Goal: Task Accomplishment & Management: Manage account settings

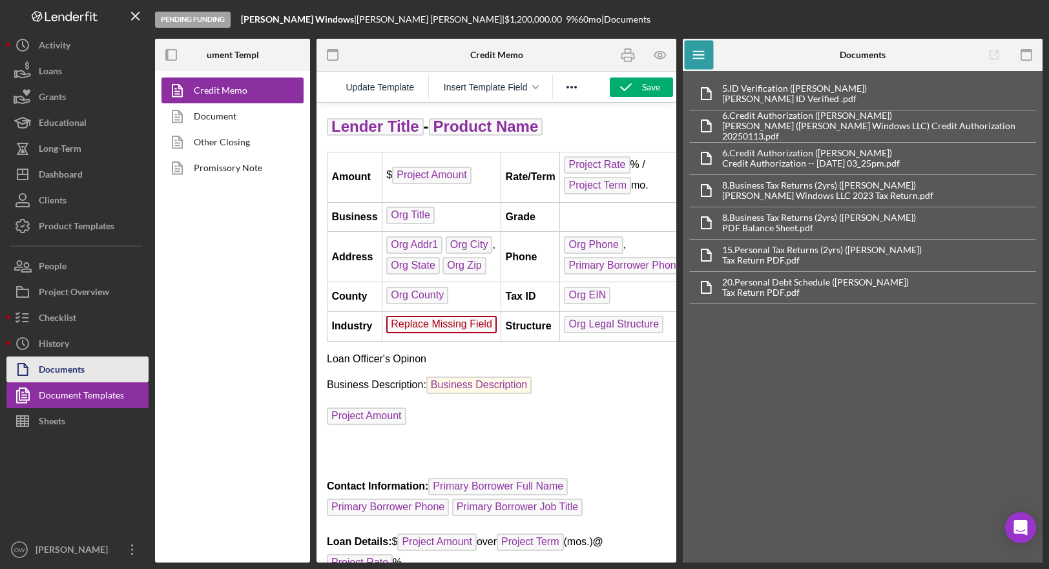
click at [68, 373] on div "Documents" at bounding box center [62, 370] width 46 height 29
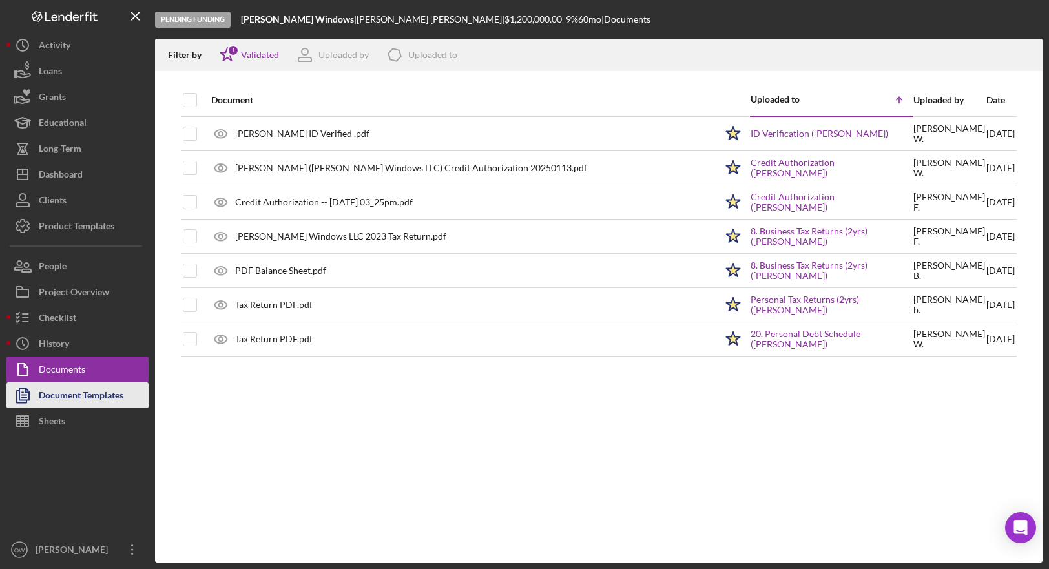
click at [76, 392] on div "Document Templates" at bounding box center [81, 396] width 85 height 29
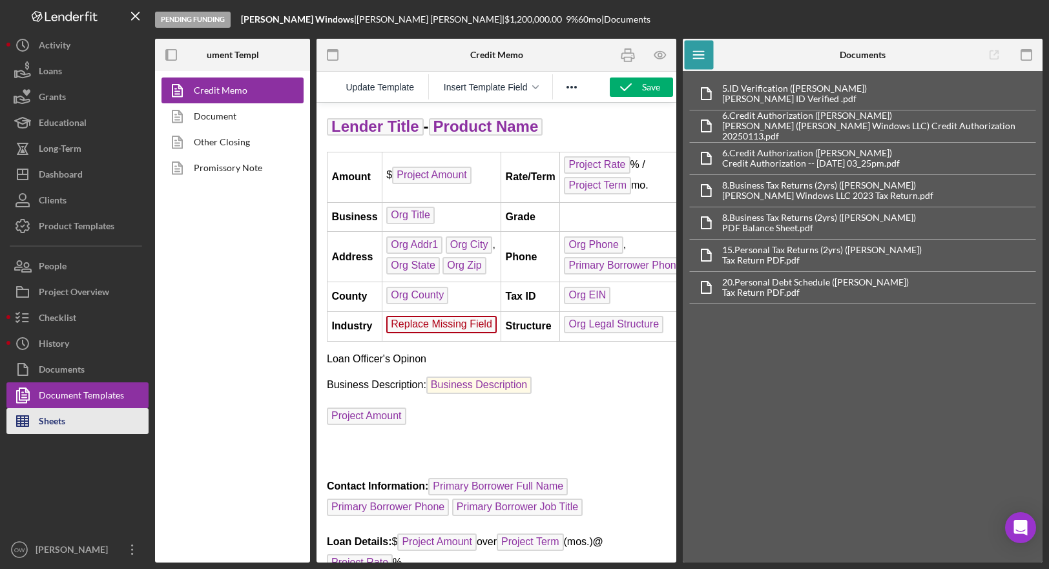
click at [85, 419] on button "Sheets" at bounding box center [77, 421] width 142 height 26
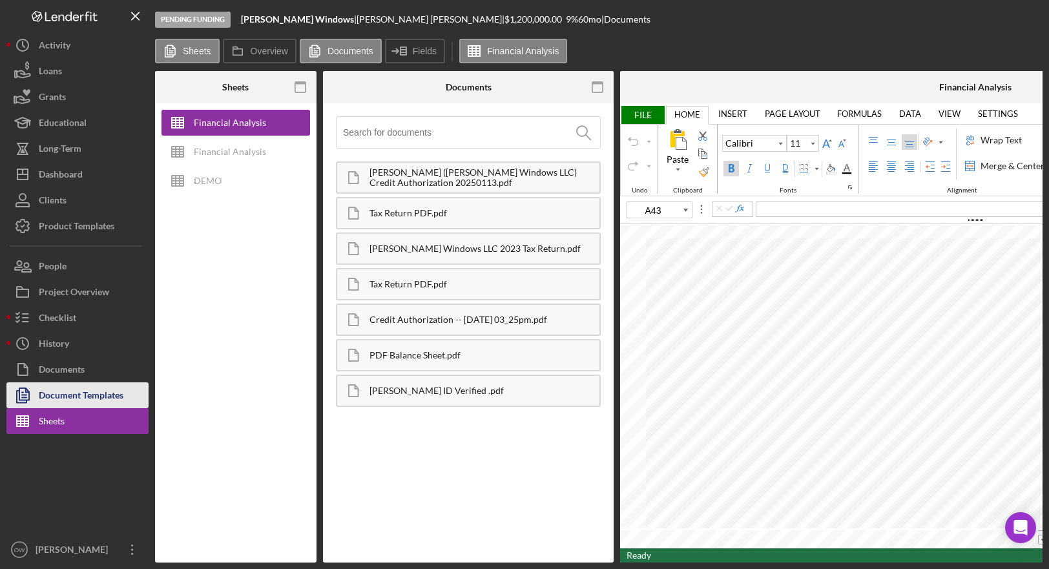
click at [84, 400] on div "Document Templates" at bounding box center [81, 396] width 85 height 29
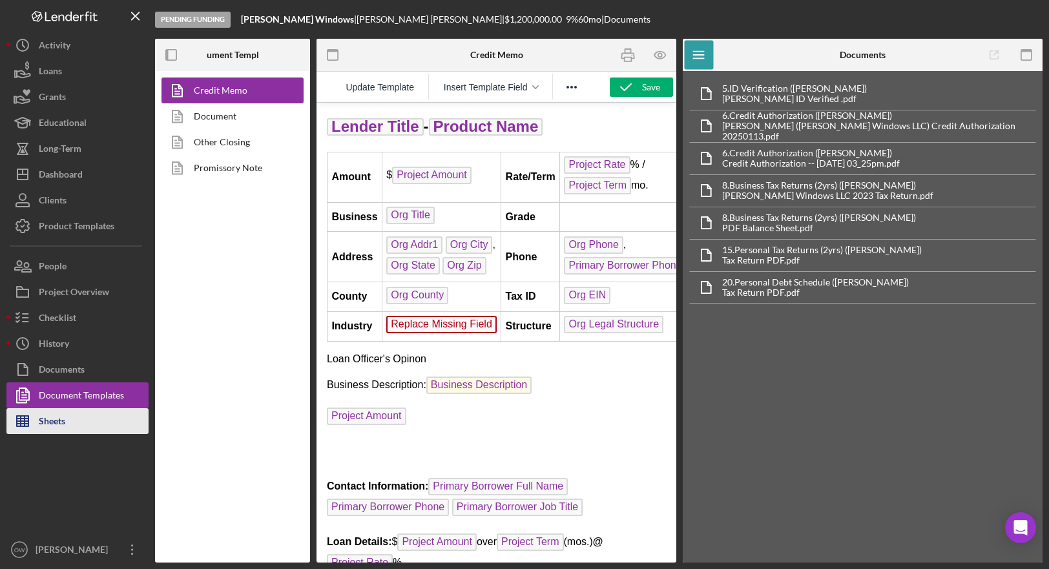
click at [106, 425] on button "Sheets" at bounding box center [77, 421] width 142 height 26
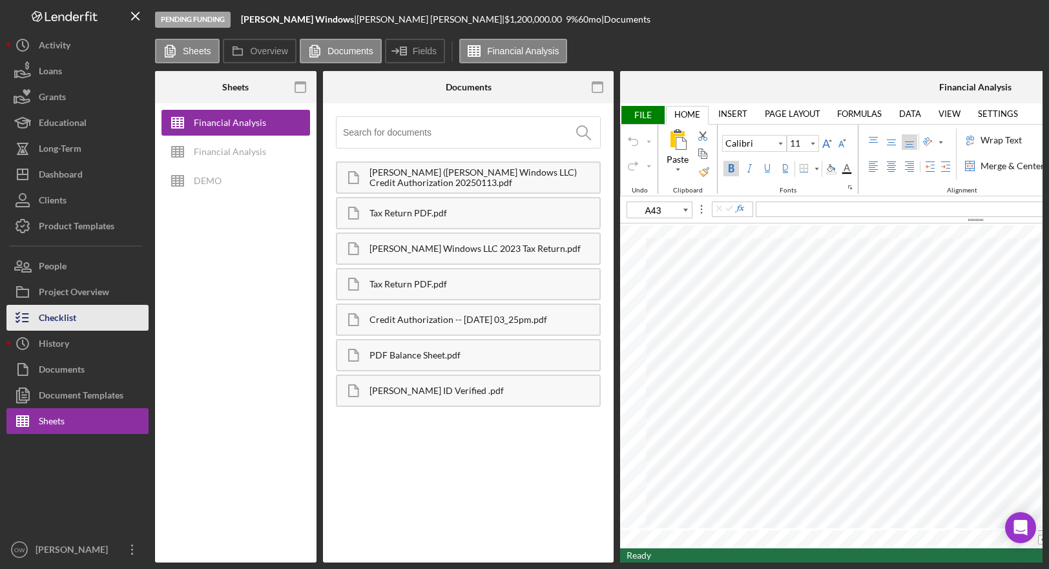
click at [70, 312] on div "Checklist" at bounding box center [57, 319] width 37 height 29
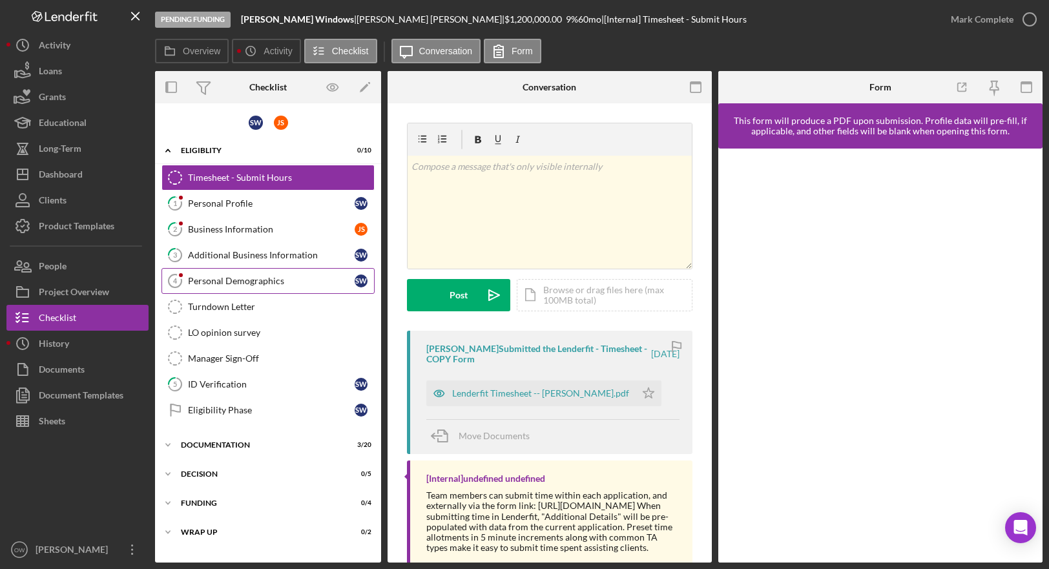
click at [259, 286] on link "Personal Demographics 4 Personal Demographics S W" at bounding box center [267, 281] width 213 height 26
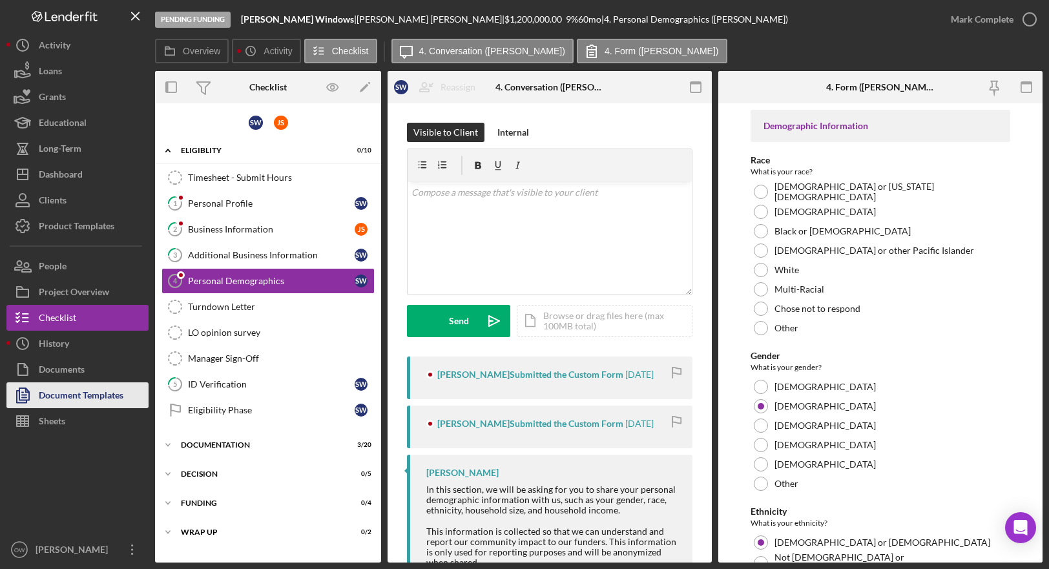
click at [77, 392] on div "Document Templates" at bounding box center [81, 396] width 85 height 29
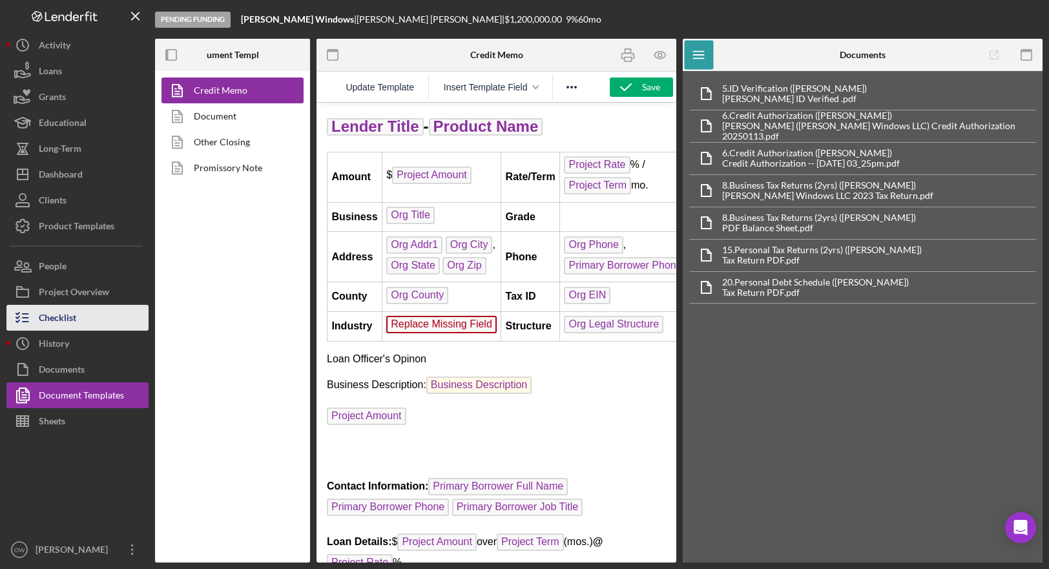
click at [72, 323] on div "Checklist" at bounding box center [57, 319] width 37 height 29
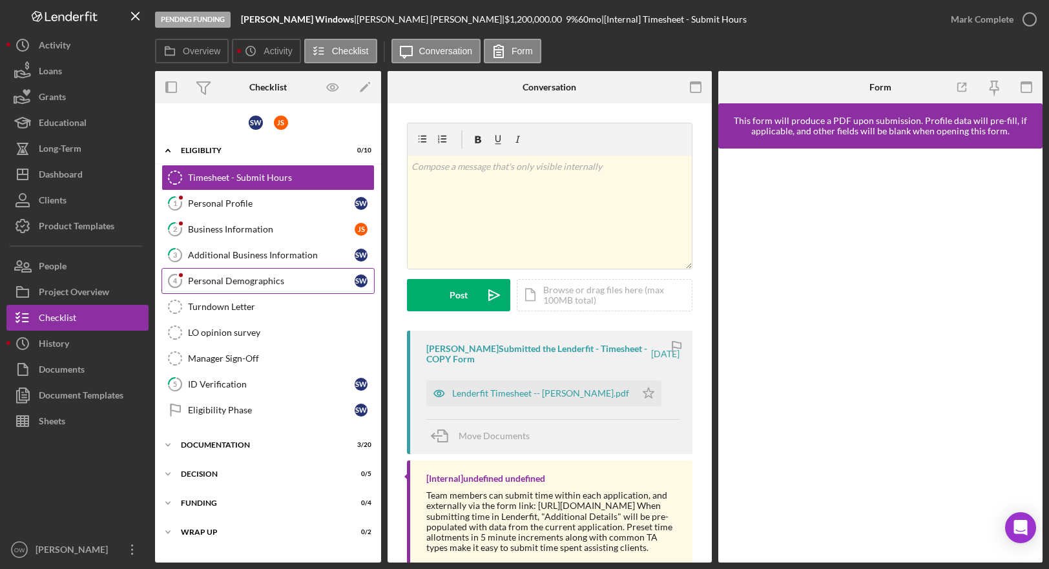
click at [228, 276] on div "Personal Demographics" at bounding box center [271, 281] width 167 height 10
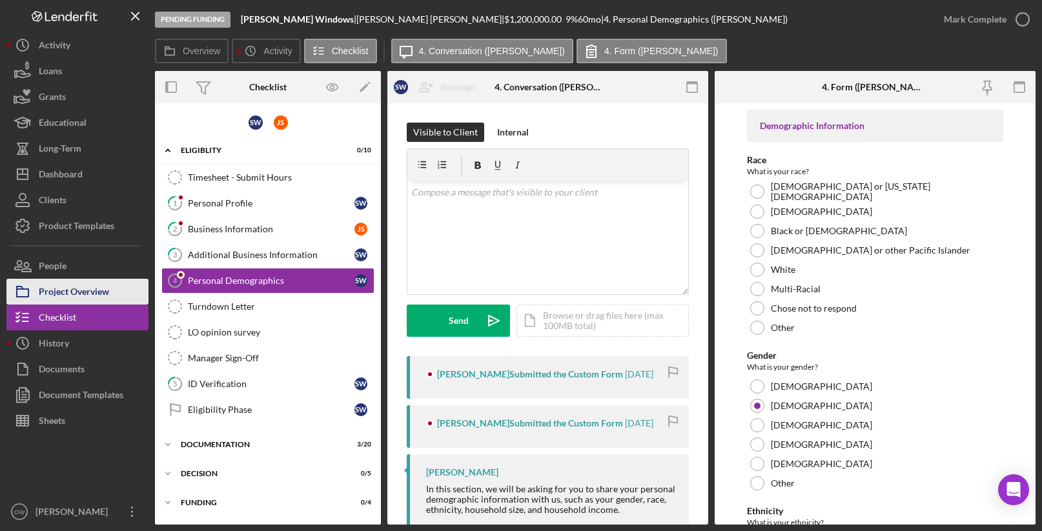
click at [99, 294] on div "Project Overview" at bounding box center [74, 293] width 70 height 29
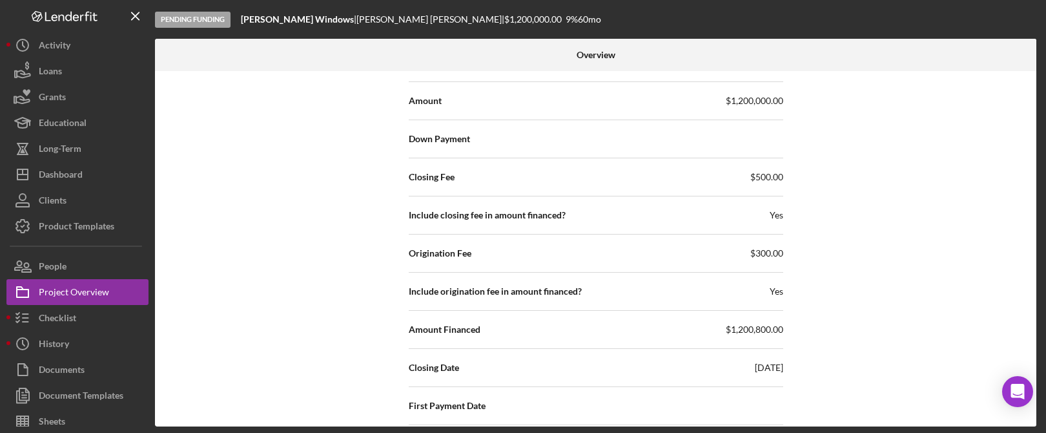
scroll to position [1614, 0]
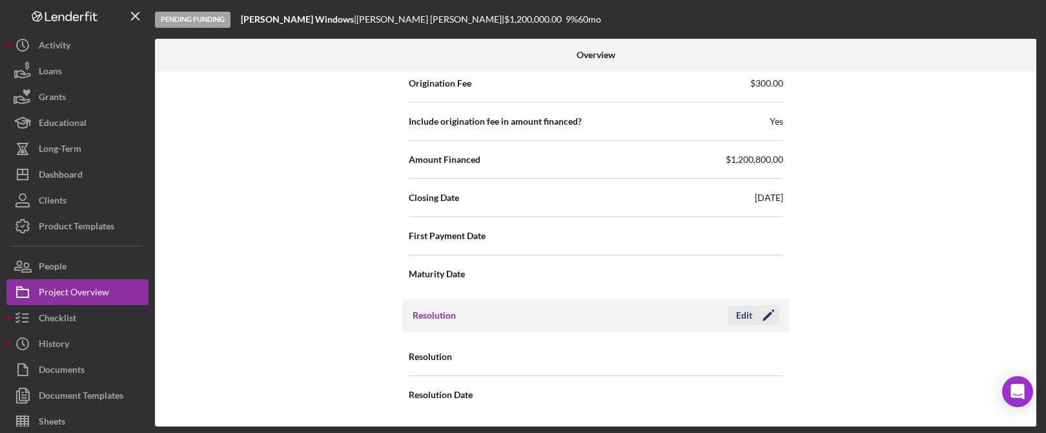
click at [764, 308] on icon "Icon/Edit" at bounding box center [768, 315] width 32 height 32
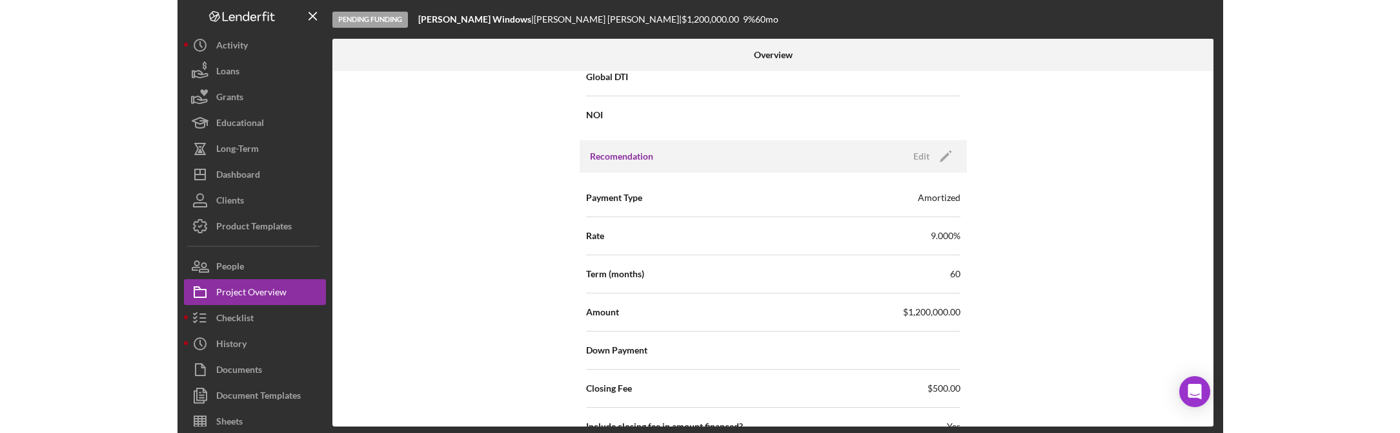
scroll to position [1231, 0]
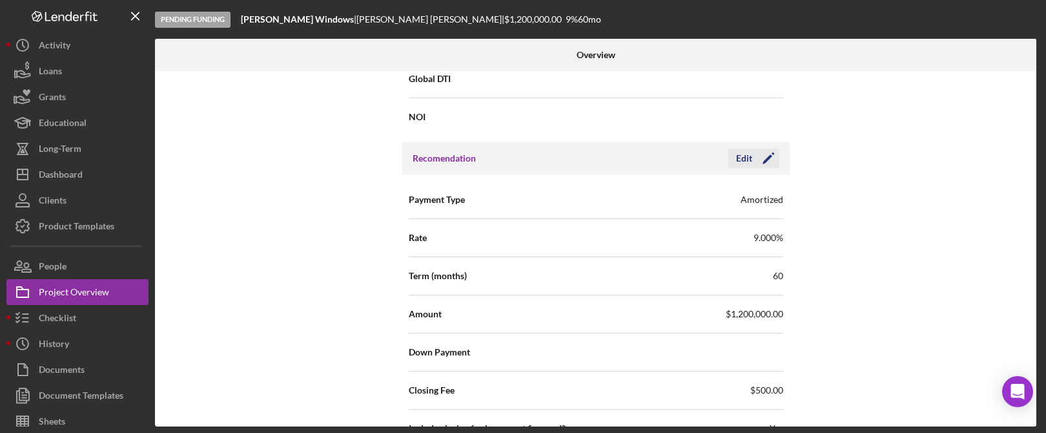
click at [752, 152] on icon "Icon/Edit" at bounding box center [768, 158] width 32 height 32
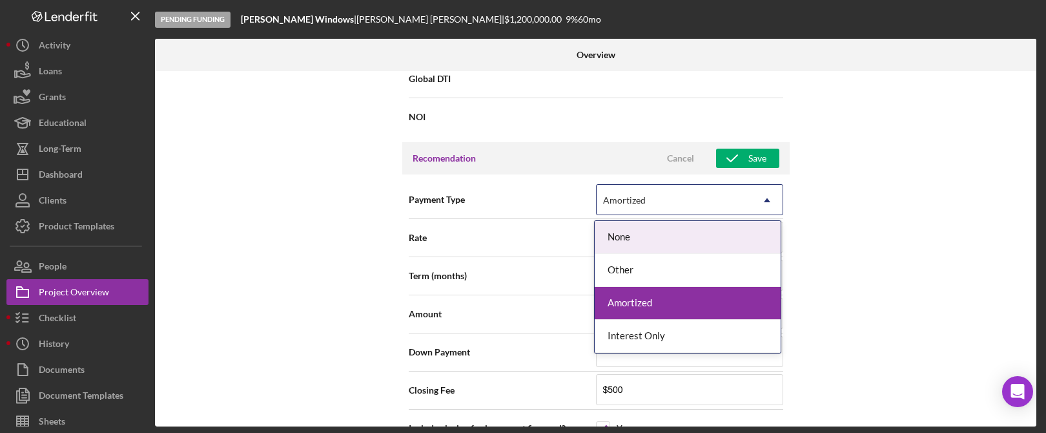
click at [673, 200] on div "Amortized" at bounding box center [674, 200] width 155 height 30
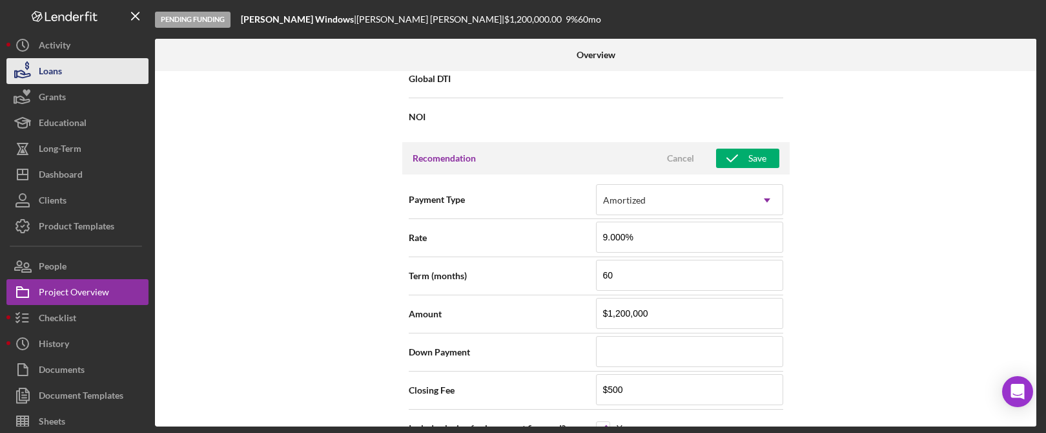
click at [72, 74] on button "Loans" at bounding box center [77, 71] width 142 height 26
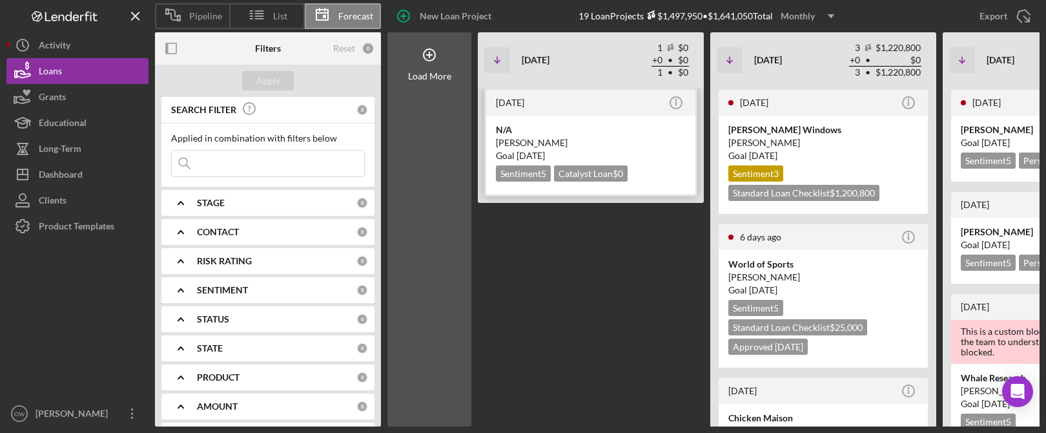
click at [604, 129] on div "N/A" at bounding box center [591, 129] width 190 height 13
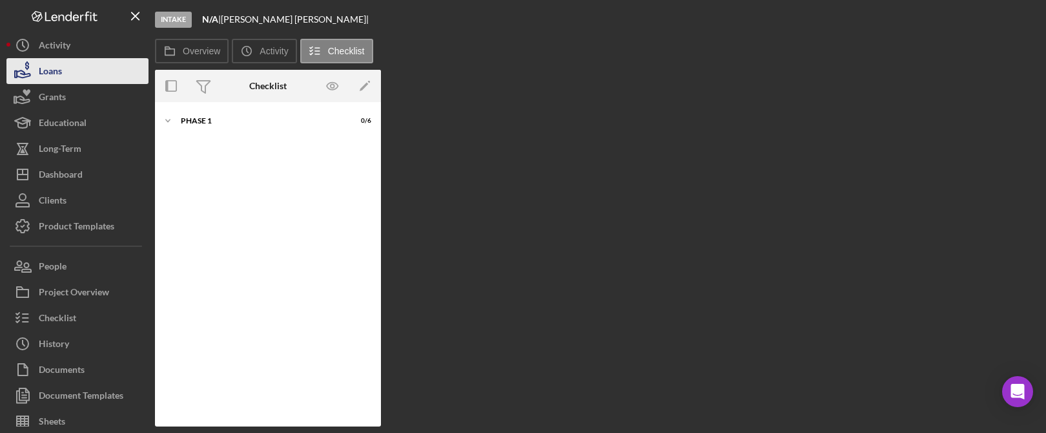
click at [72, 74] on button "Loans" at bounding box center [77, 71] width 142 height 26
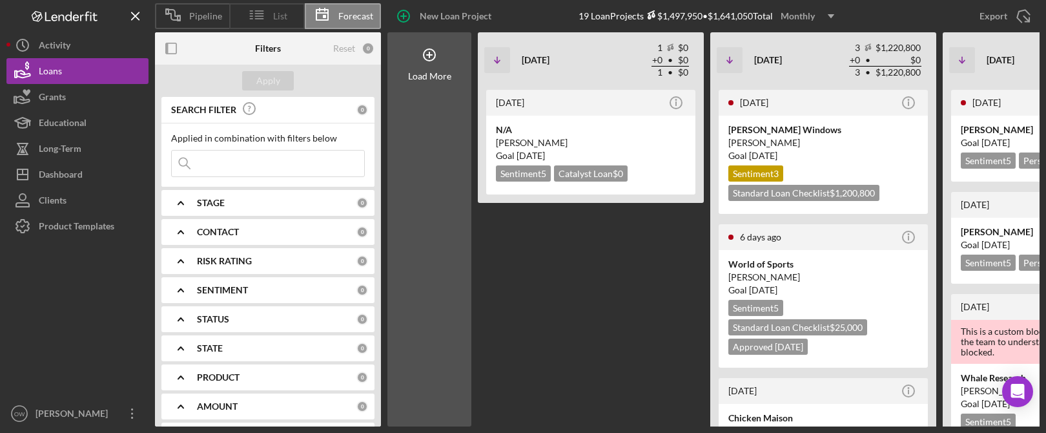
click at [264, 23] on icon at bounding box center [257, 15] width 32 height 32
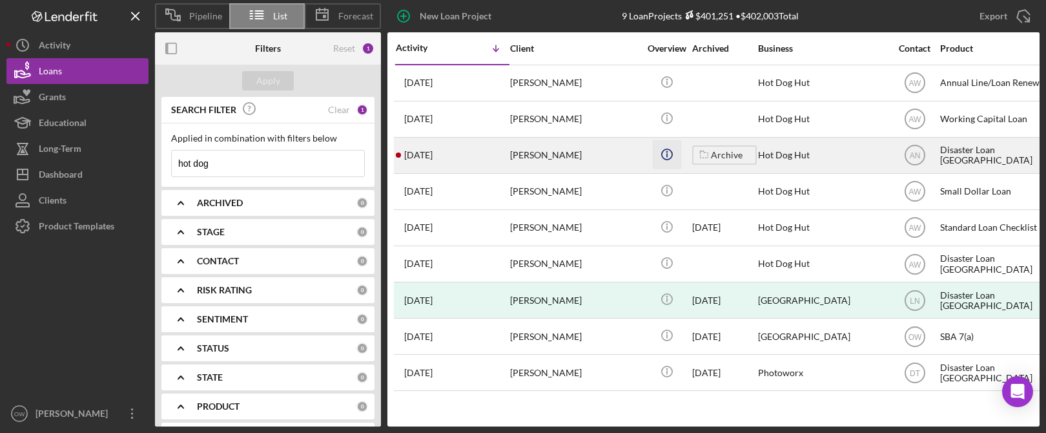
click at [667, 154] on line "button" at bounding box center [667, 155] width 0 height 4
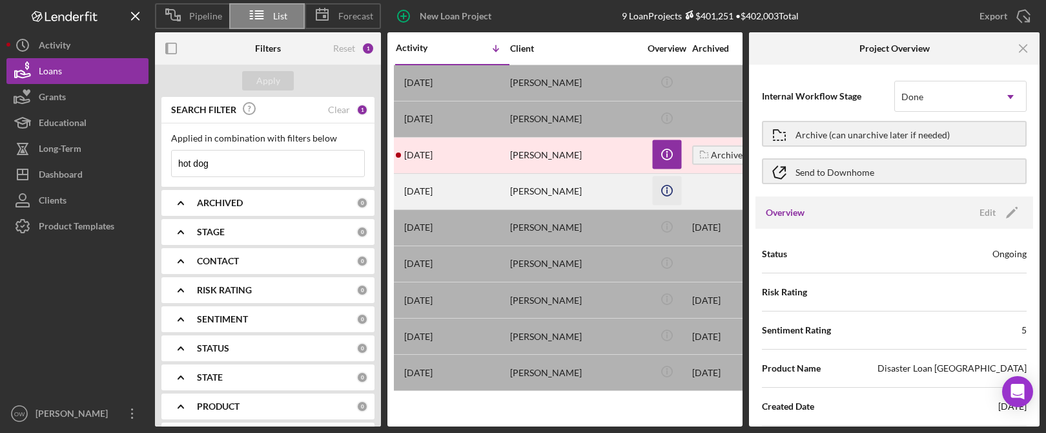
click at [661, 87] on circle "button" at bounding box center [666, 81] width 10 height 10
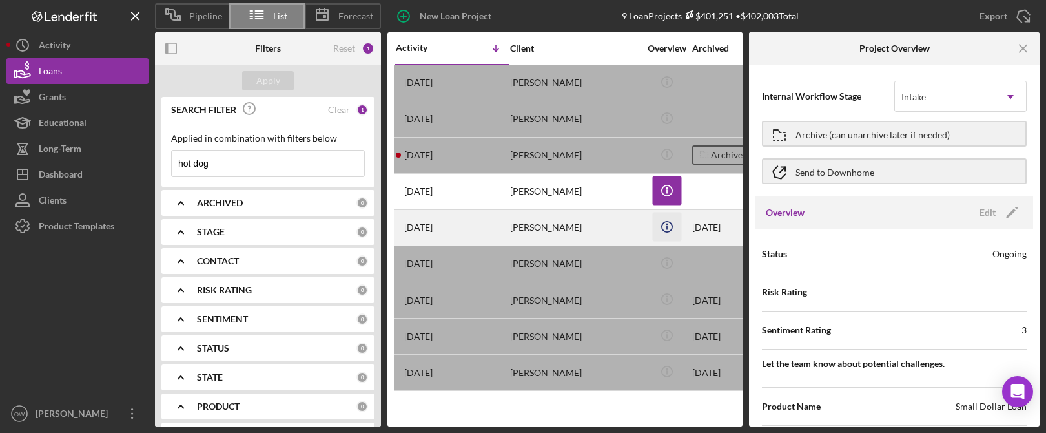
click at [666, 80] on icon "button" at bounding box center [667, 79] width 2 height 2
